Goal: Task Accomplishment & Management: Use online tool/utility

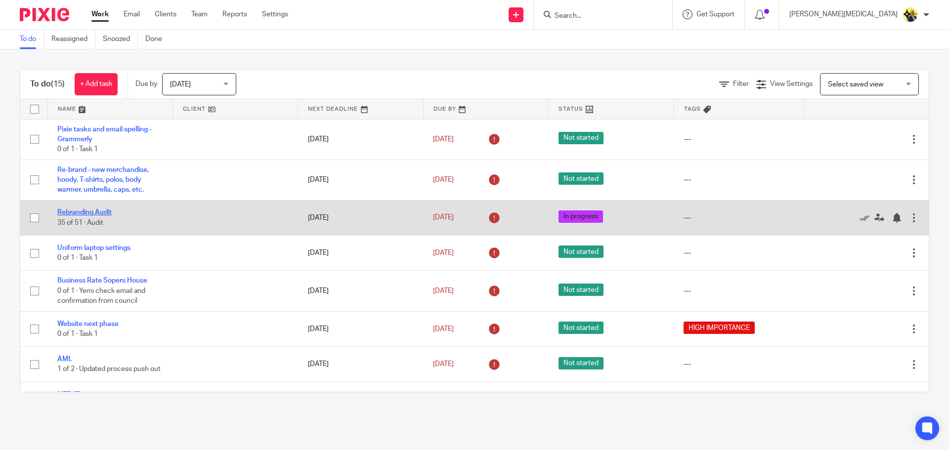
click at [101, 213] on link "Rebranding Audit" at bounding box center [84, 212] width 54 height 7
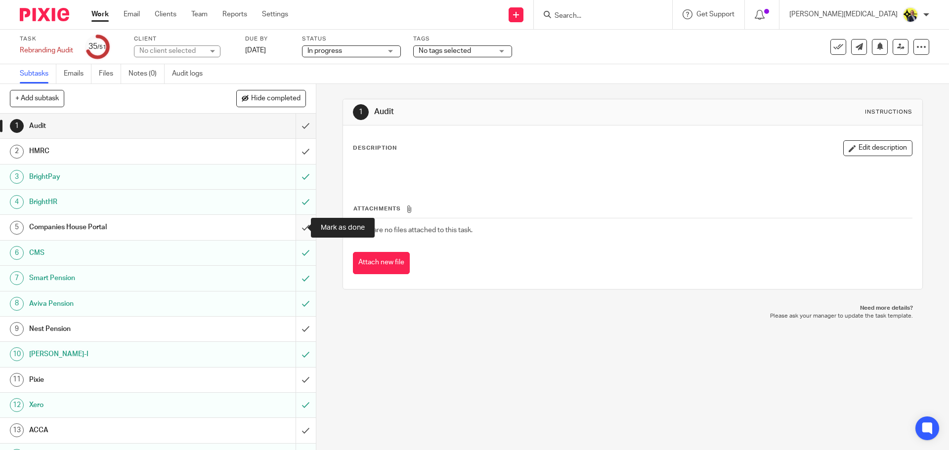
click at [295, 229] on input "submit" at bounding box center [158, 227] width 316 height 25
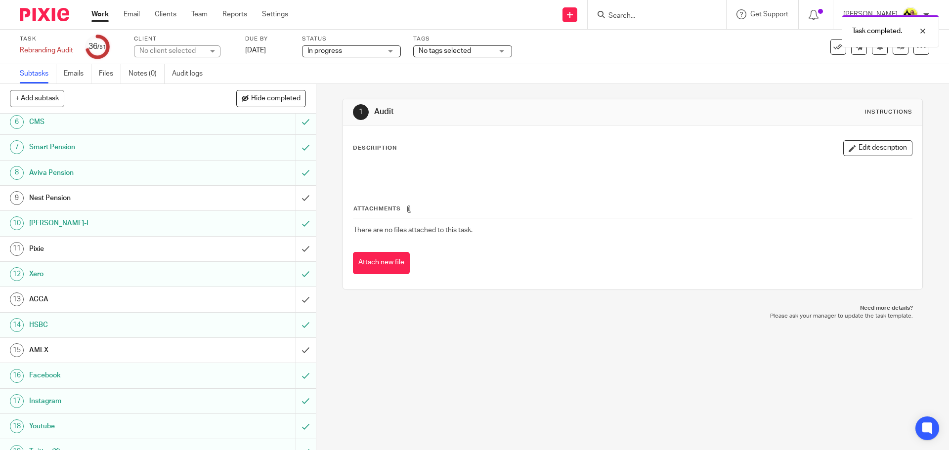
scroll to position [131, 0]
click at [295, 299] on input "submit" at bounding box center [158, 299] width 316 height 25
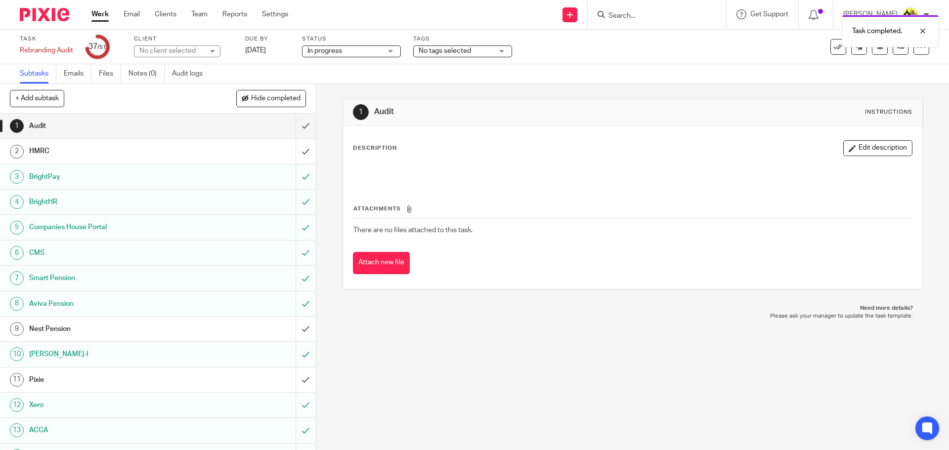
scroll to position [86, 0]
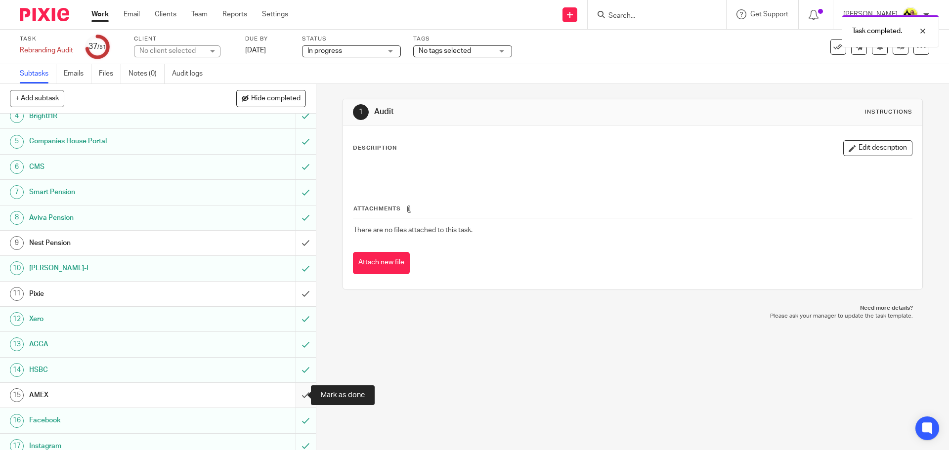
click at [297, 393] on input "submit" at bounding box center [158, 395] width 316 height 25
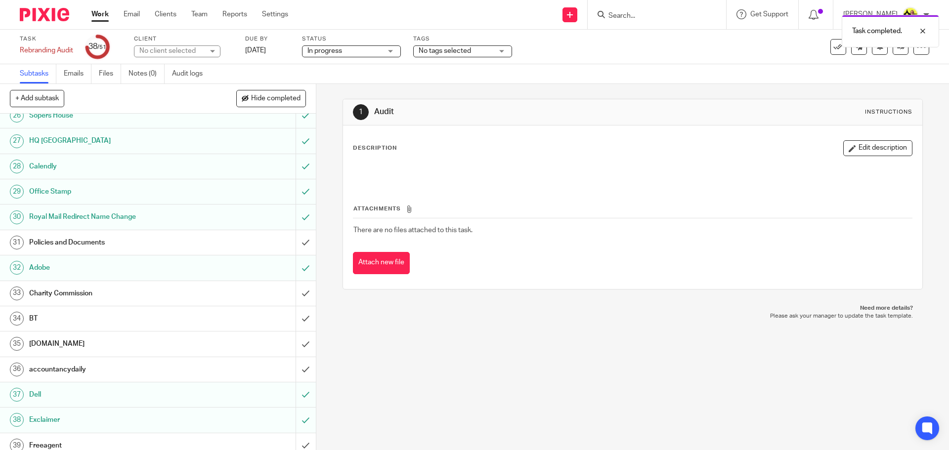
scroll to position [648, 0]
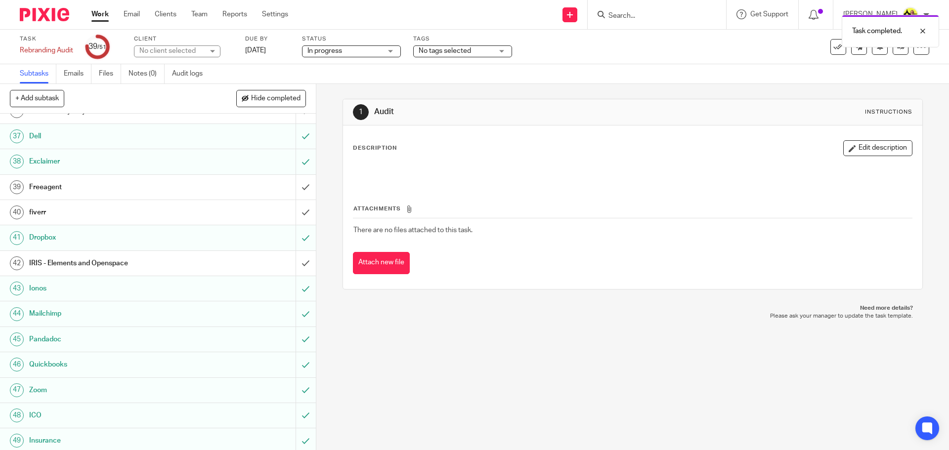
scroll to position [902, 0]
click at [296, 265] on input "submit" at bounding box center [158, 265] width 316 height 25
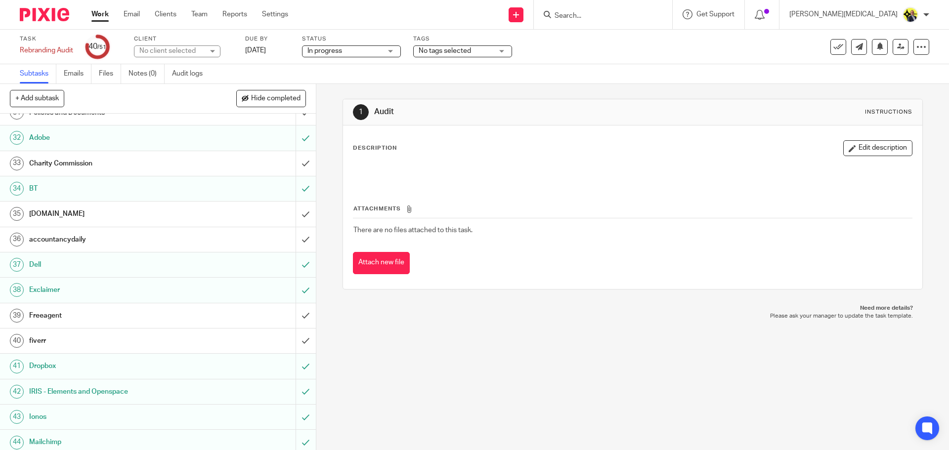
scroll to position [776, 0]
click at [294, 238] on input "submit" at bounding box center [158, 239] width 316 height 25
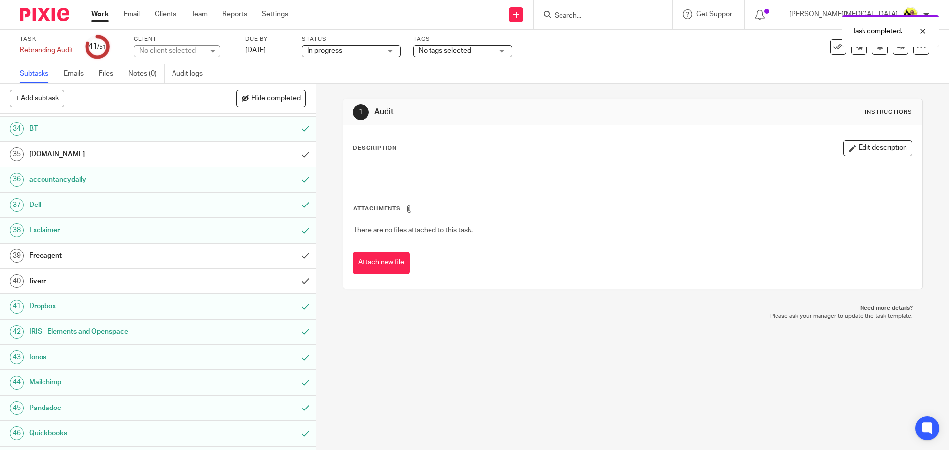
scroll to position [835, 0]
click at [296, 256] on input "submit" at bounding box center [158, 255] width 316 height 25
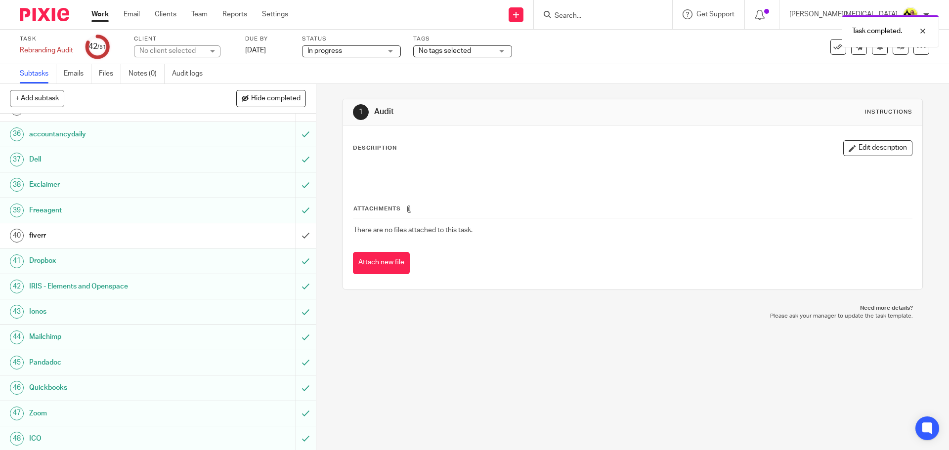
scroll to position [881, 0]
click at [296, 235] on input "submit" at bounding box center [158, 234] width 316 height 25
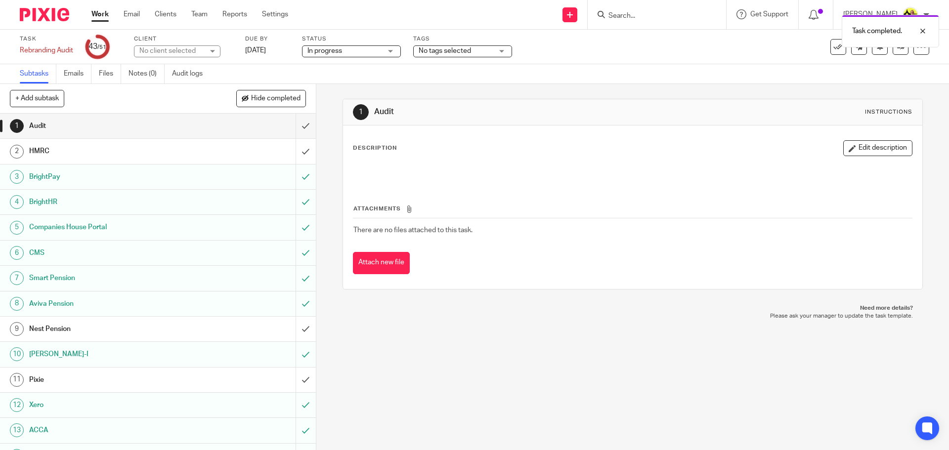
click at [102, 14] on link "Work" at bounding box center [99, 14] width 17 height 10
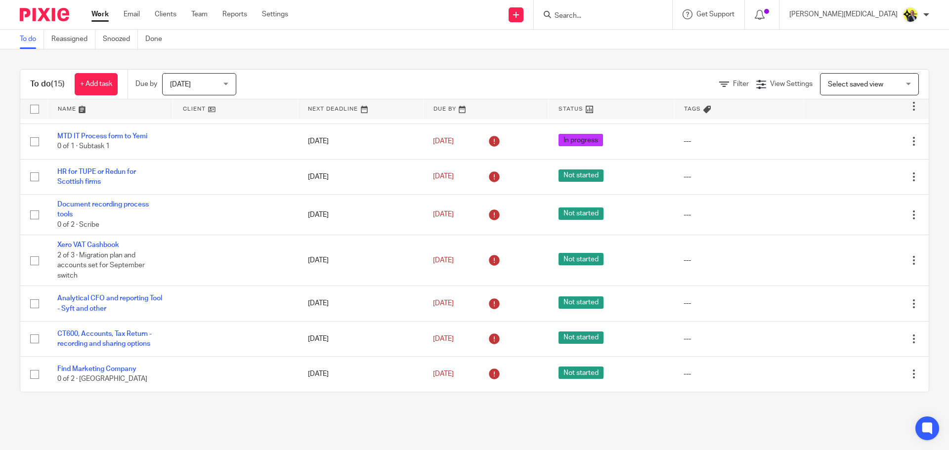
scroll to position [299, 0]
